Goal: Task Accomplishment & Management: Complete application form

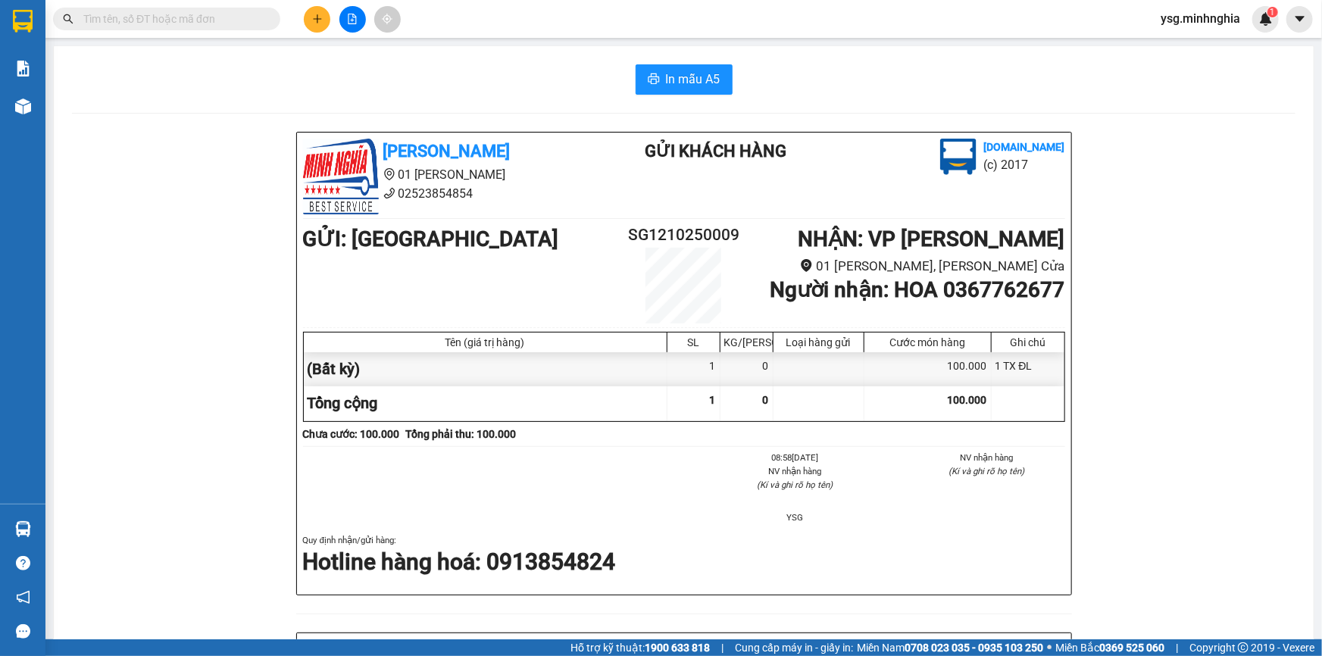
click at [309, 30] on div at bounding box center [353, 19] width 114 height 27
click at [318, 17] on icon "plus" at bounding box center [317, 19] width 11 height 11
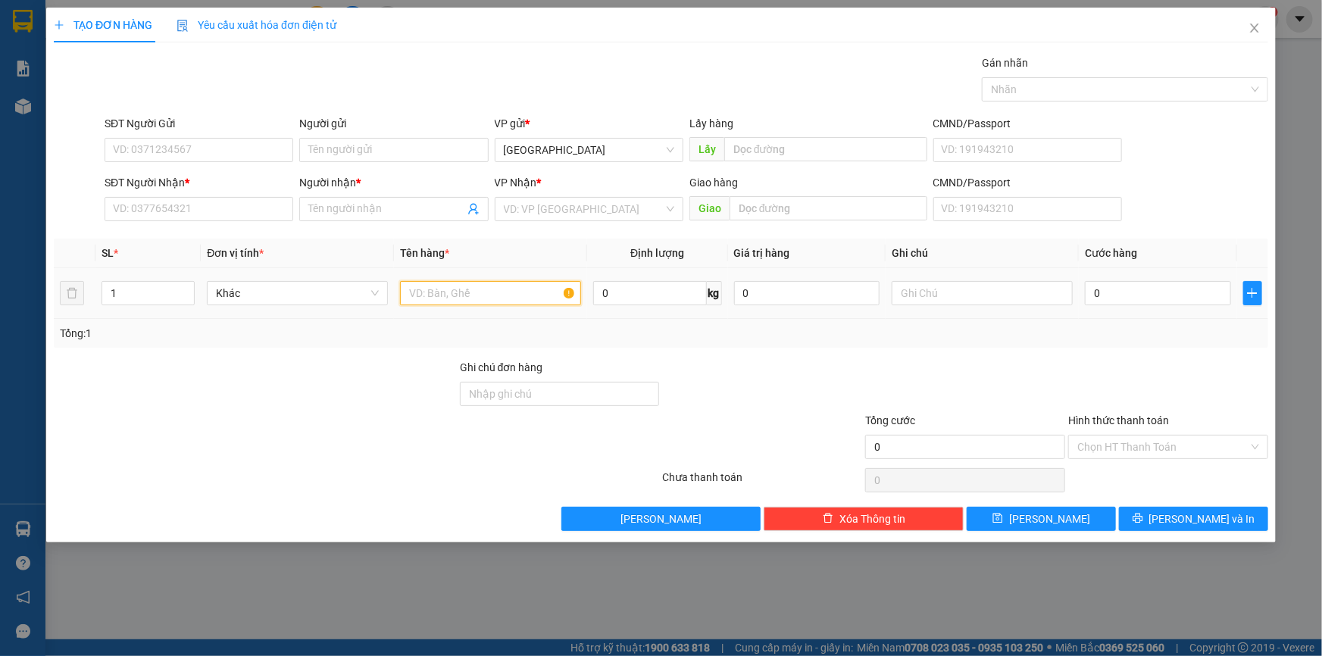
click at [424, 302] on input "text" at bounding box center [490, 293] width 181 height 24
click at [1024, 286] on input "text" at bounding box center [982, 293] width 181 height 24
type input "1 TX"
click at [218, 210] on input "SĐT Người Nhận *" at bounding box center [199, 209] width 189 height 24
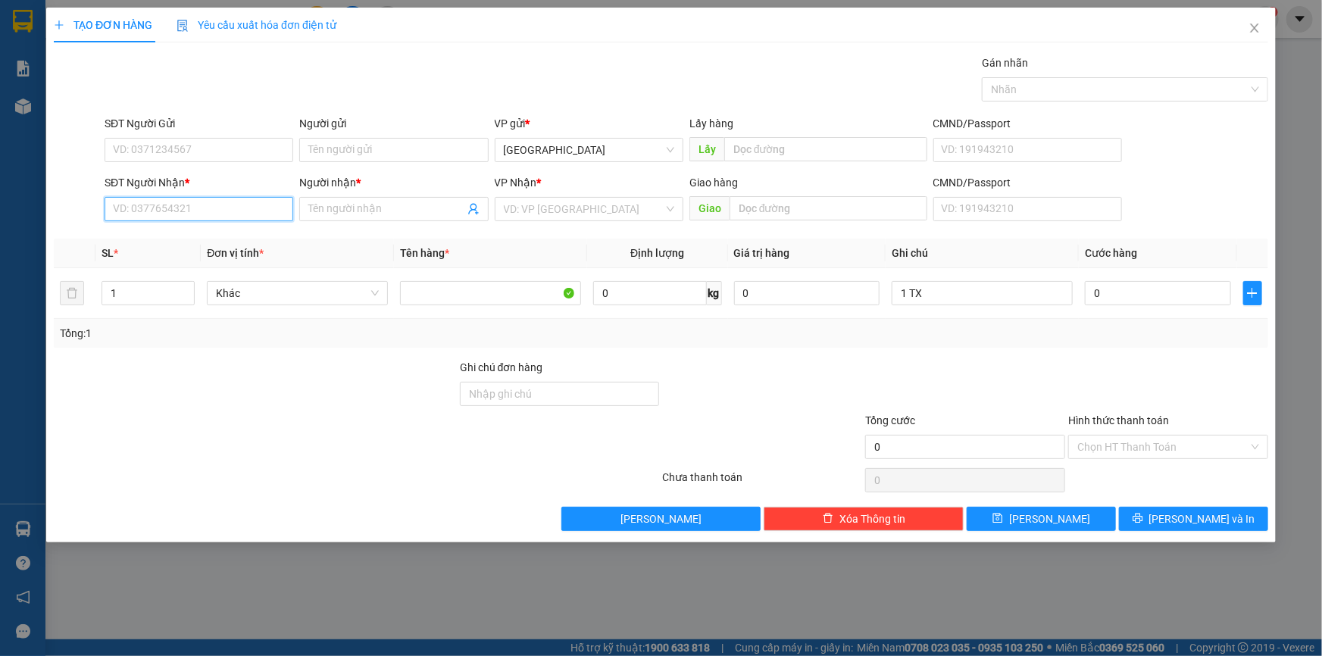
click at [218, 210] on input "SĐT Người Nhận *" at bounding box center [199, 209] width 189 height 24
type input "0862164570"
click at [366, 208] on input "Người nhận *" at bounding box center [385, 209] width 155 height 17
type input "R"
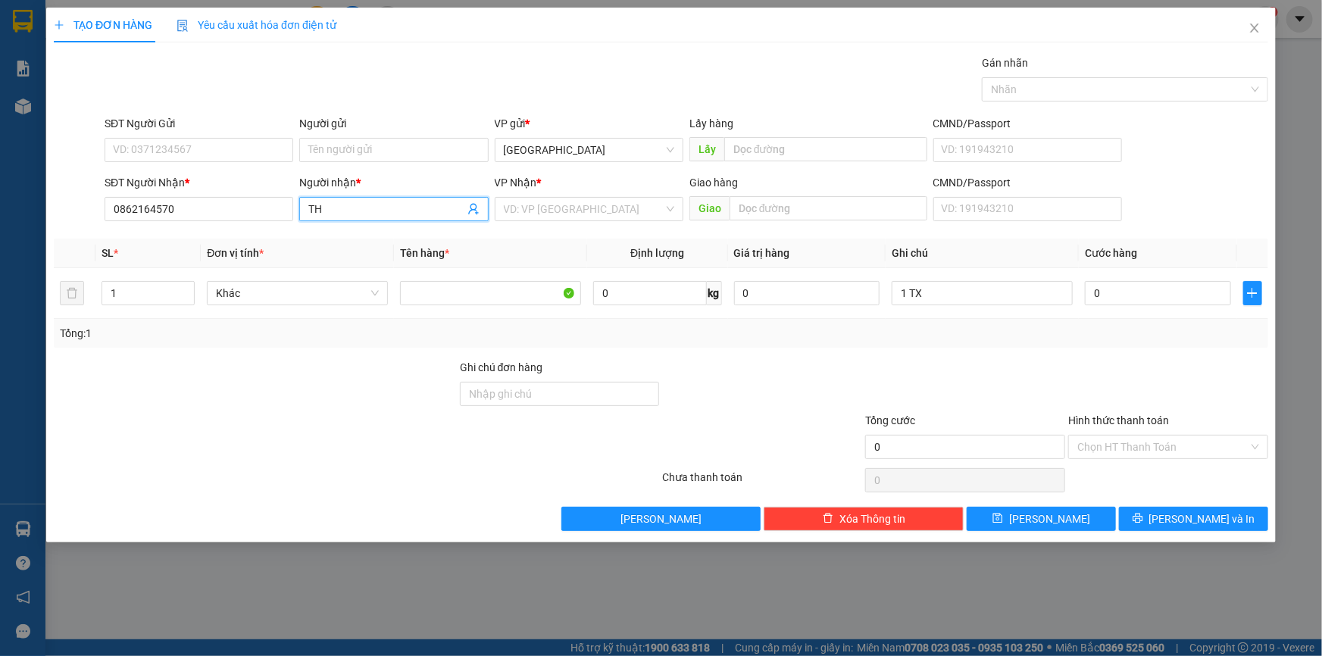
type input "T"
paste input "ƯNG"
type input "HƯNG"
click at [568, 209] on input "search" at bounding box center [584, 209] width 160 height 23
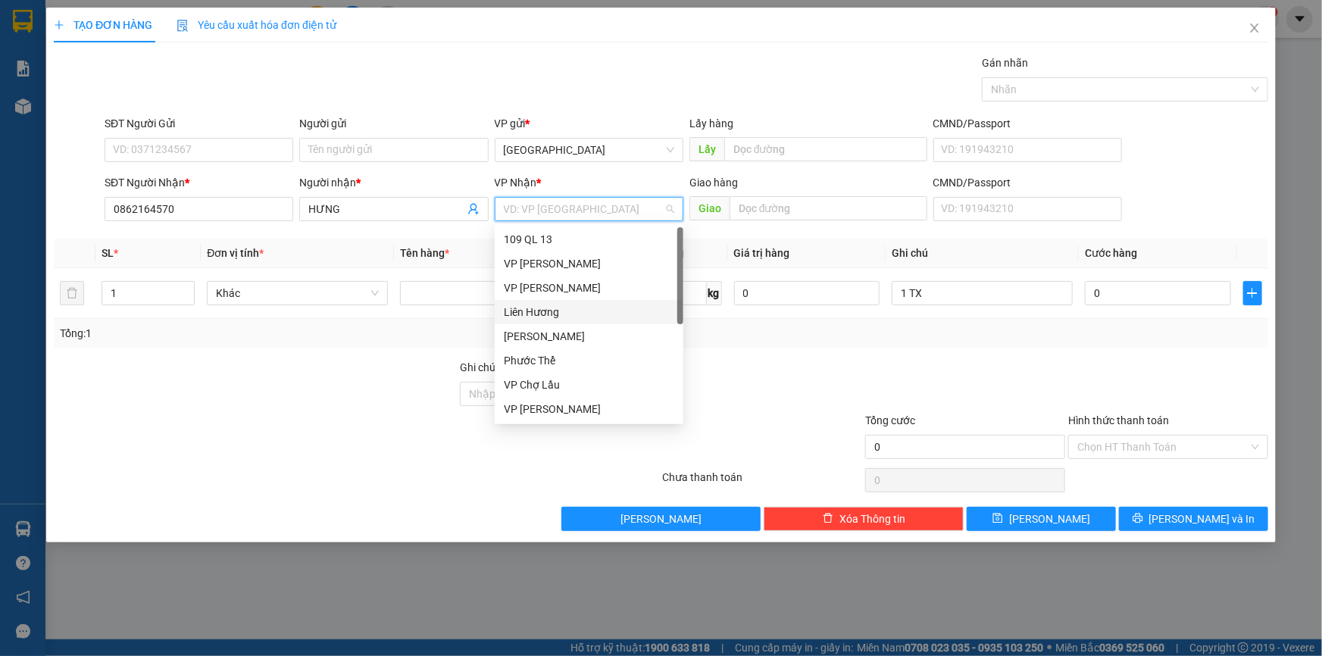
click at [543, 308] on div "Liên Hương" at bounding box center [589, 312] width 171 height 17
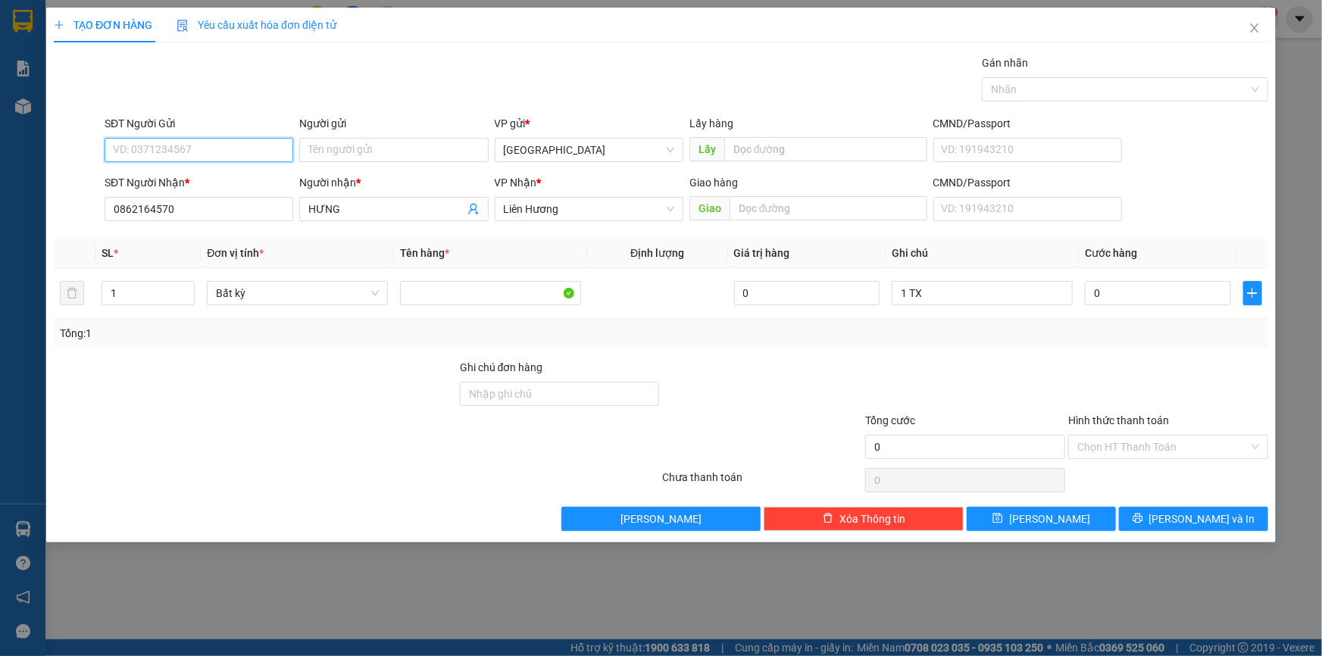
click at [264, 147] on input "SĐT Người Gửi" at bounding box center [199, 150] width 189 height 24
click at [224, 187] on div "0365623957" at bounding box center [199, 180] width 171 height 17
type input "0365623957"
click at [959, 297] on input "1 TX" at bounding box center [982, 293] width 181 height 24
paste input "Ệ"
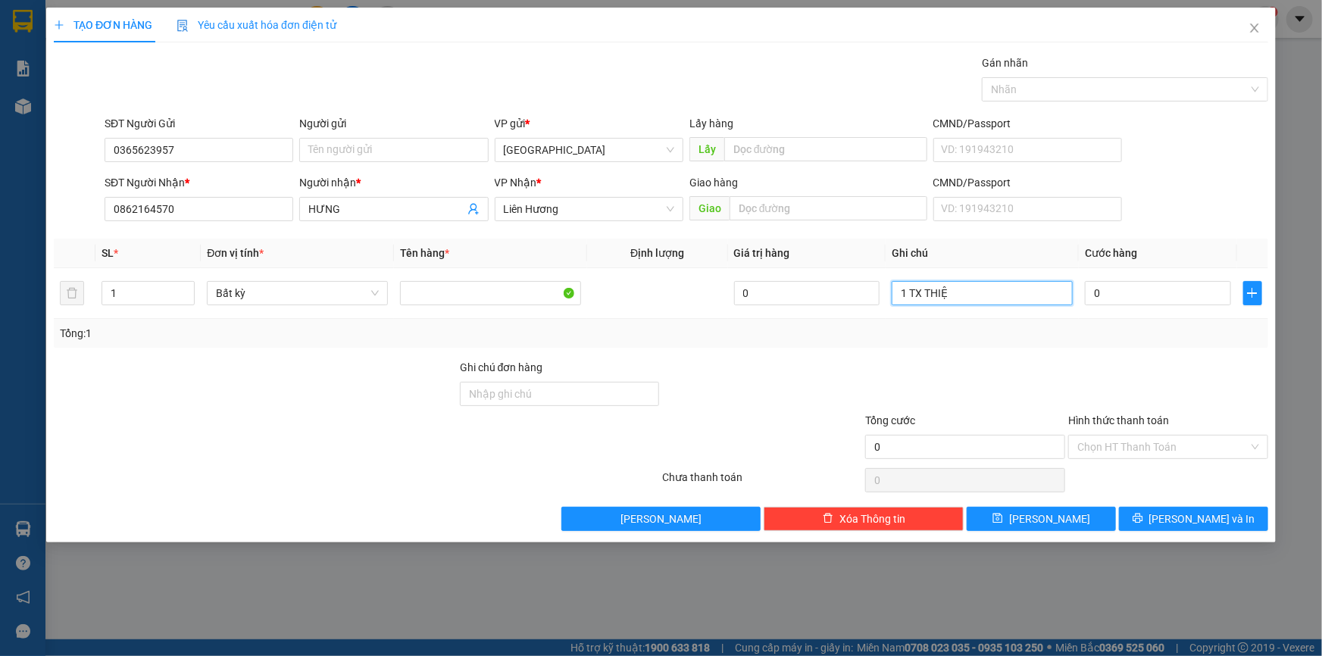
paste input "Ệ"
type input "1 TX THIỆP"
click at [1203, 307] on div "0" at bounding box center [1158, 293] width 146 height 30
click at [1206, 301] on input "0" at bounding box center [1158, 293] width 146 height 24
type input "5"
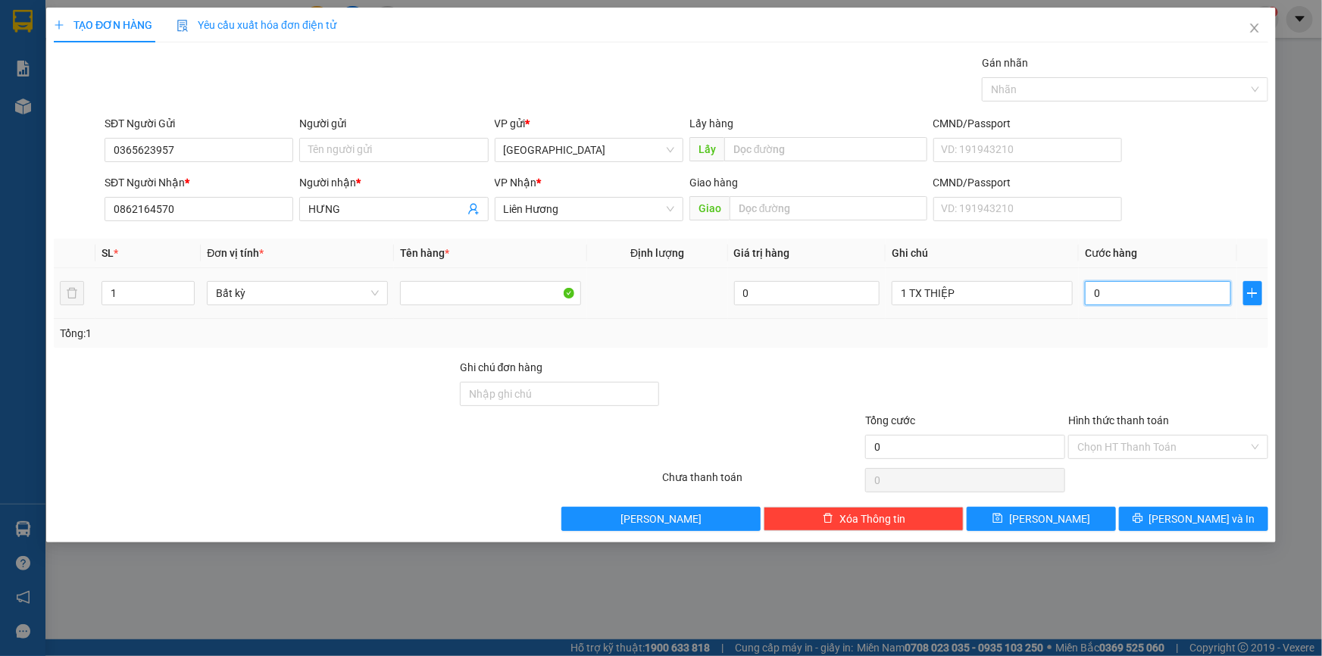
type input "5"
type input "50"
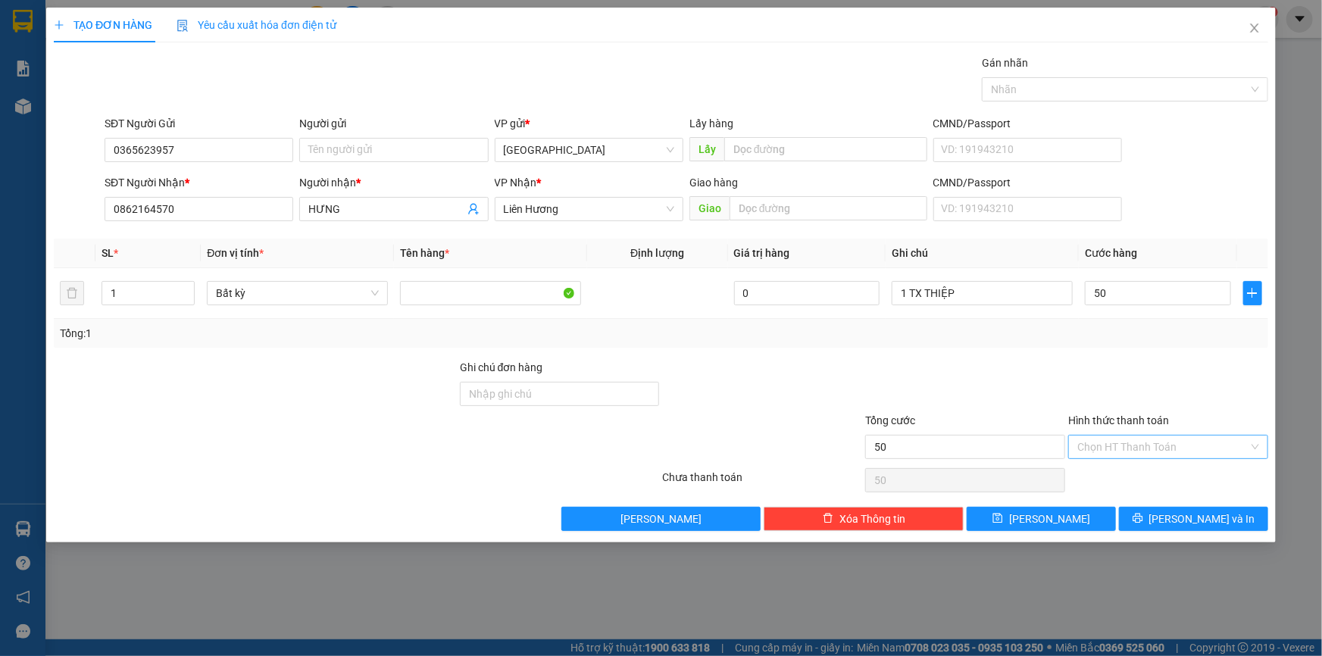
type input "50.000"
click at [1127, 436] on input "Hình thức thanh toán" at bounding box center [1163, 447] width 171 height 23
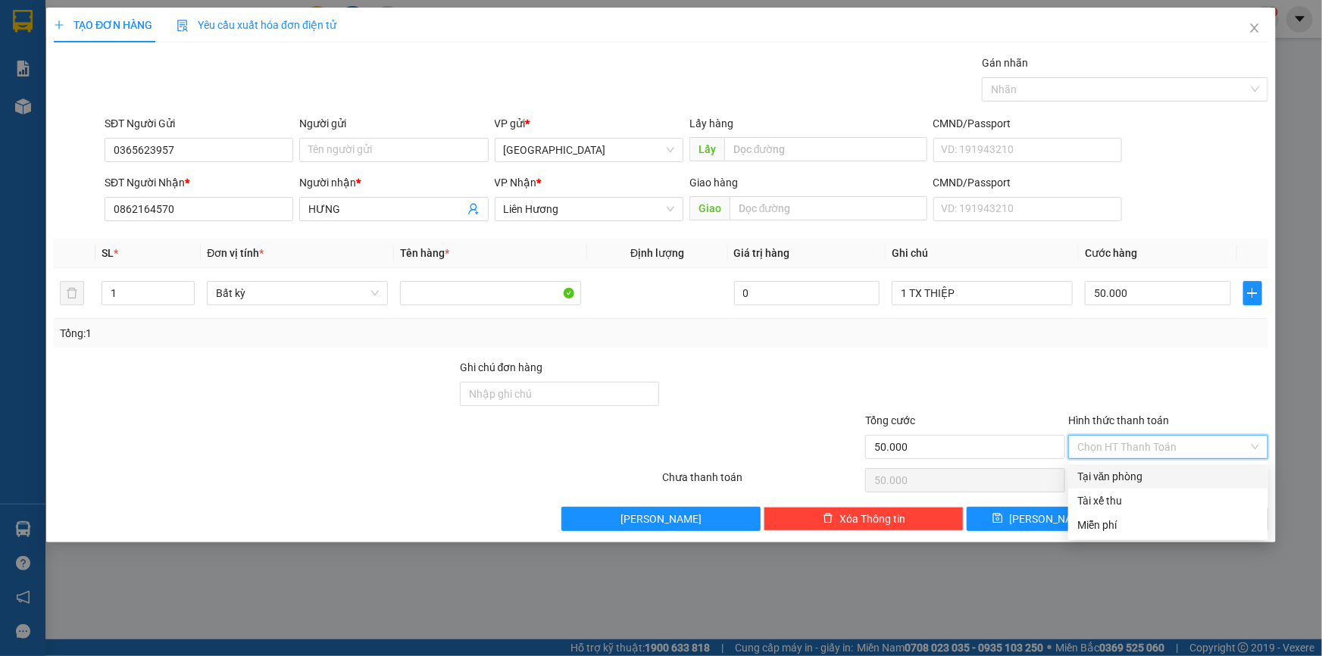
click at [1127, 470] on div "Tại văn phòng" at bounding box center [1169, 476] width 182 height 17
type input "0"
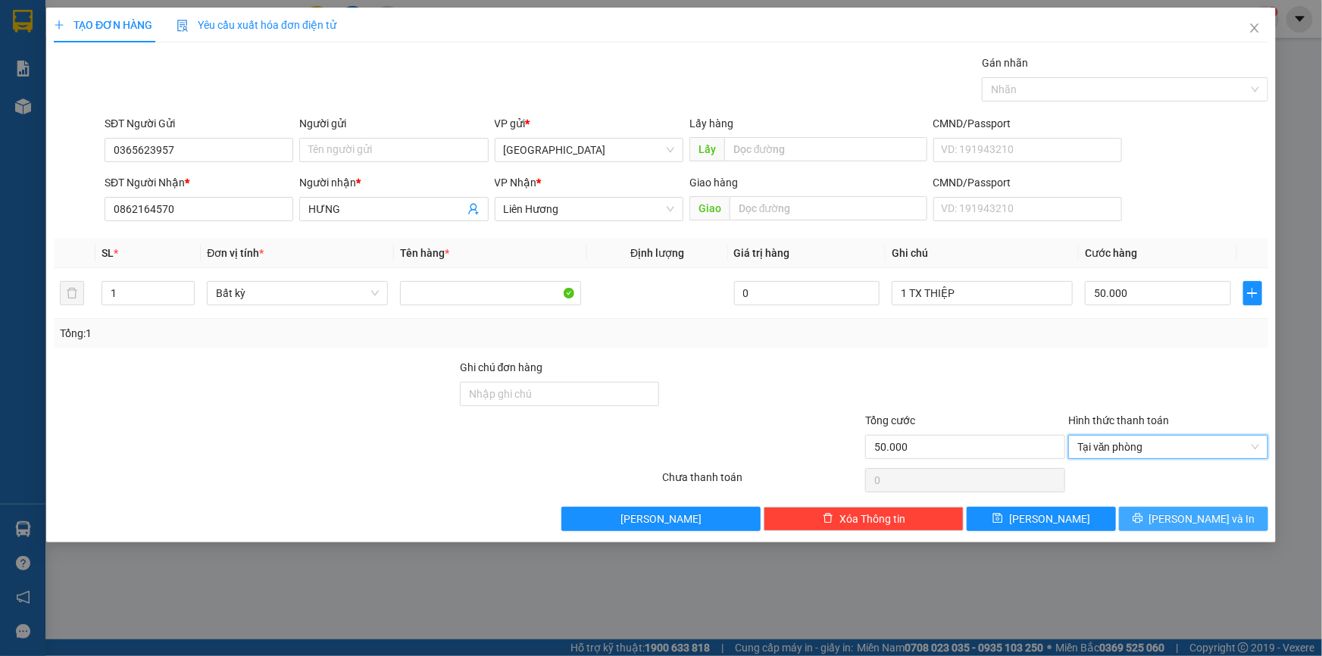
click at [1190, 522] on span "[PERSON_NAME] và In" at bounding box center [1203, 519] width 106 height 17
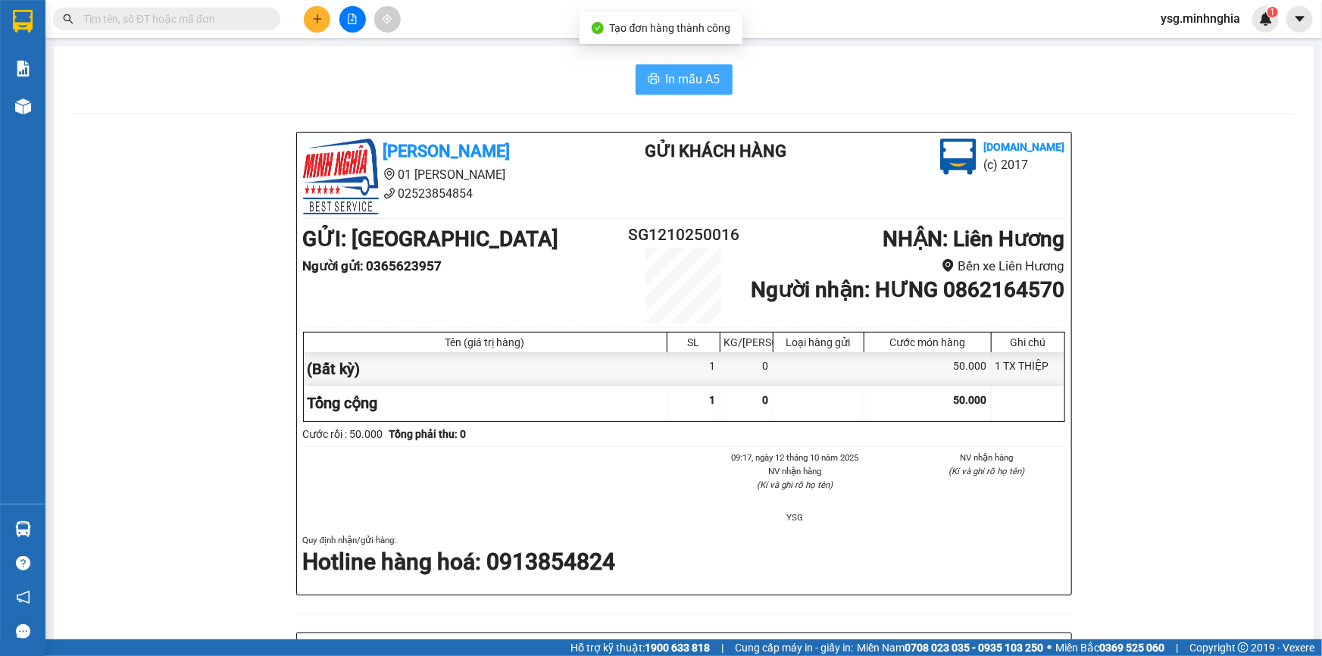
click at [701, 76] on span "In mẫu A5" at bounding box center [693, 79] width 55 height 19
